Goal: Task Accomplishment & Management: Use online tool/utility

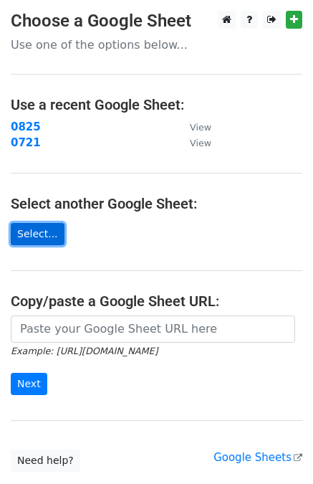
click at [42, 229] on link "Select..." at bounding box center [38, 234] width 54 height 22
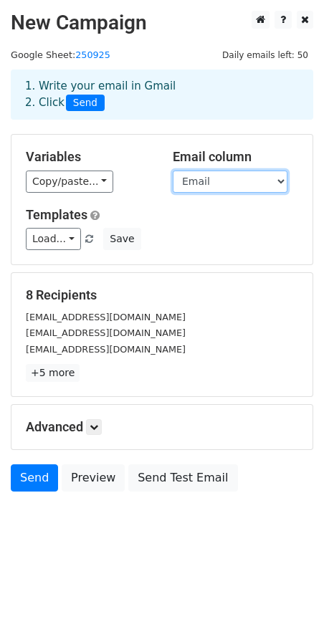
click at [235, 184] on select "Name Email" at bounding box center [230, 182] width 115 height 22
select select "Name"
click at [173, 171] on select "Name Email" at bounding box center [230, 182] width 115 height 22
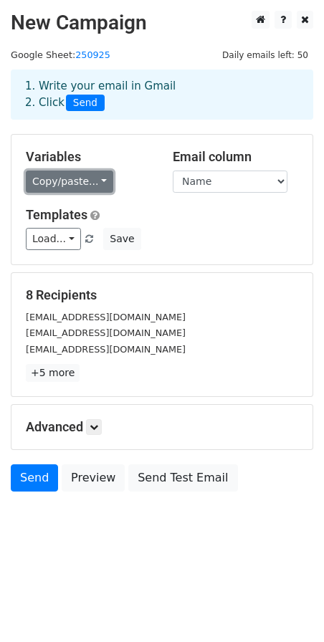
click at [83, 182] on link "Copy/paste..." at bounding box center [69, 182] width 87 height 22
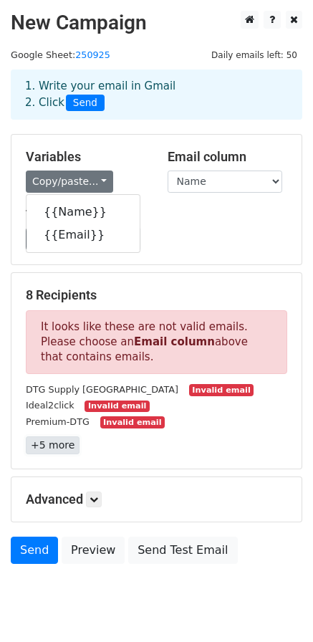
click at [56, 452] on link "+5 more" at bounding box center [53, 446] width 54 height 18
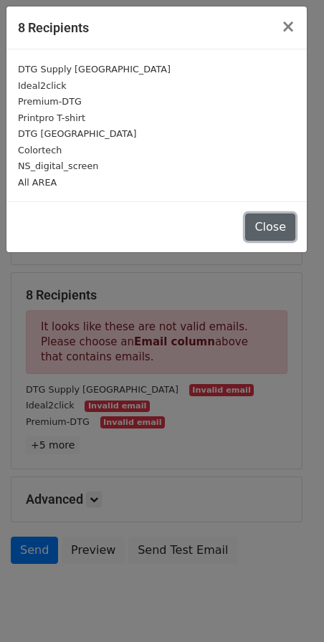
click at [285, 230] on button "Close" at bounding box center [270, 227] width 50 height 27
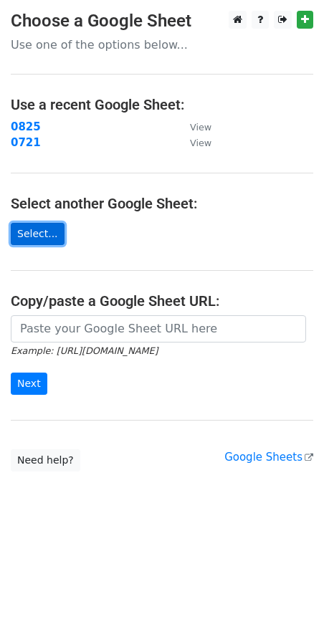
click at [47, 240] on link "Select..." at bounding box center [38, 234] width 54 height 22
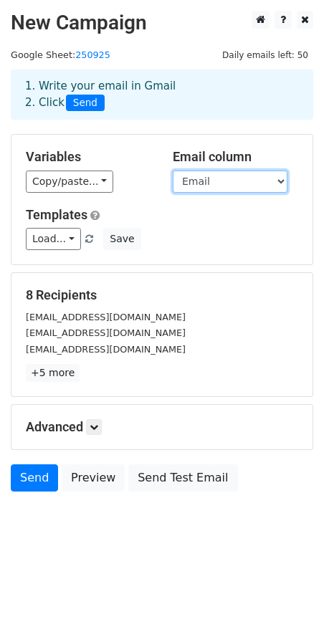
click at [249, 175] on select "Email Name" at bounding box center [230, 182] width 115 height 22
select select "Name"
click at [173, 171] on select "Email Name" at bounding box center [230, 182] width 115 height 22
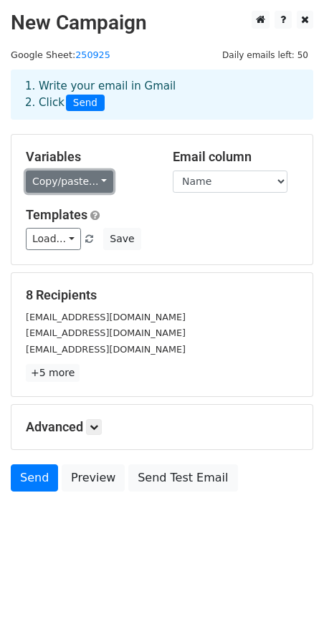
click at [79, 183] on link "Copy/paste..." at bounding box center [69, 182] width 87 height 22
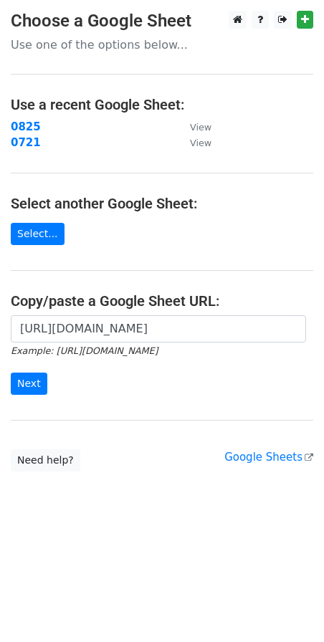
scroll to position [0, 362]
type input "[URL][DOMAIN_NAME]"
click at [26, 385] on input "Next" at bounding box center [29, 384] width 37 height 22
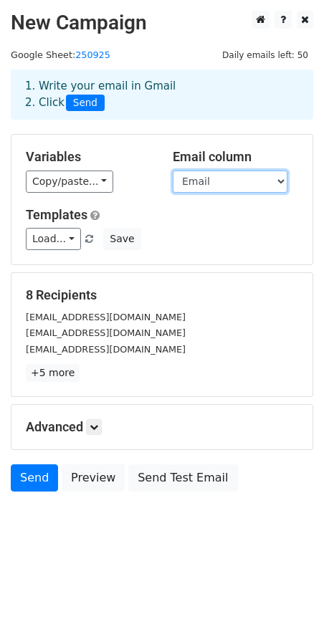
click at [224, 177] on select "Email Name" at bounding box center [230, 182] width 115 height 22
click at [173, 171] on select "Email Name" at bounding box center [230, 182] width 115 height 22
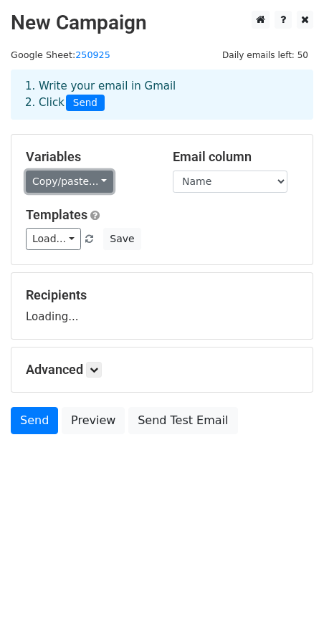
click at [64, 183] on link "Copy/paste..." at bounding box center [69, 182] width 87 height 22
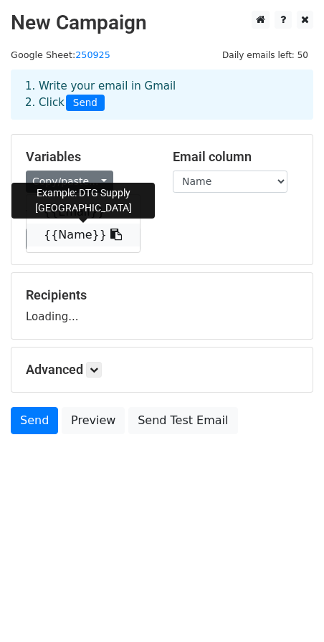
click at [70, 237] on link "{{Name}}" at bounding box center [83, 235] width 113 height 23
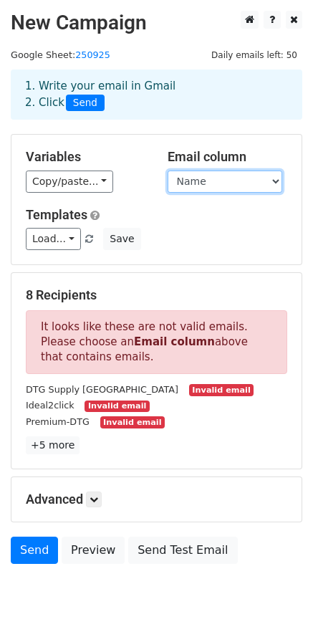
click at [257, 181] on select "Email Name" at bounding box center [225, 182] width 115 height 22
select select "Email"
click at [168, 171] on select "Email Name" at bounding box center [225, 182] width 115 height 22
click at [259, 250] on div "Load... No templates saved Save" at bounding box center [156, 239] width 283 height 22
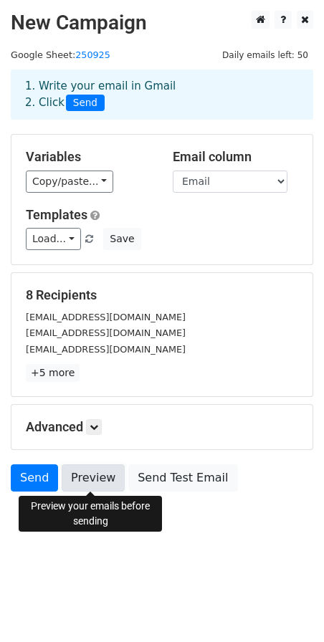
click at [92, 478] on link "Preview" at bounding box center [93, 478] width 63 height 27
